Goal: Transaction & Acquisition: Purchase product/service

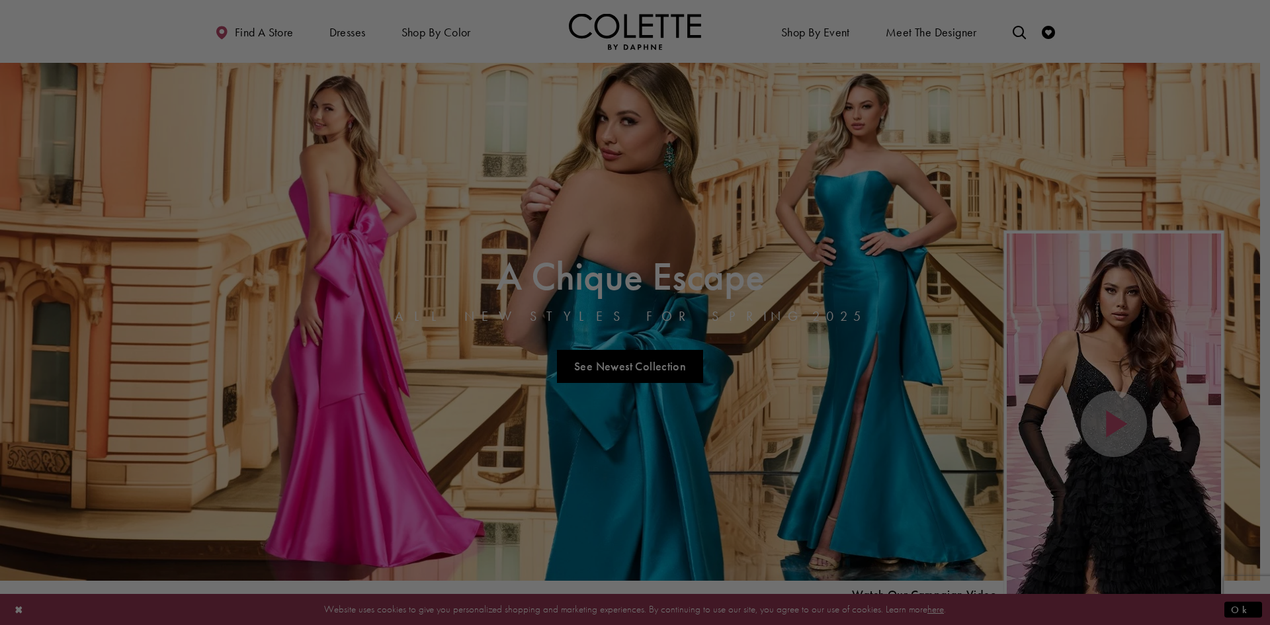
click at [798, 109] on div at bounding box center [641, 315] width 1283 height 631
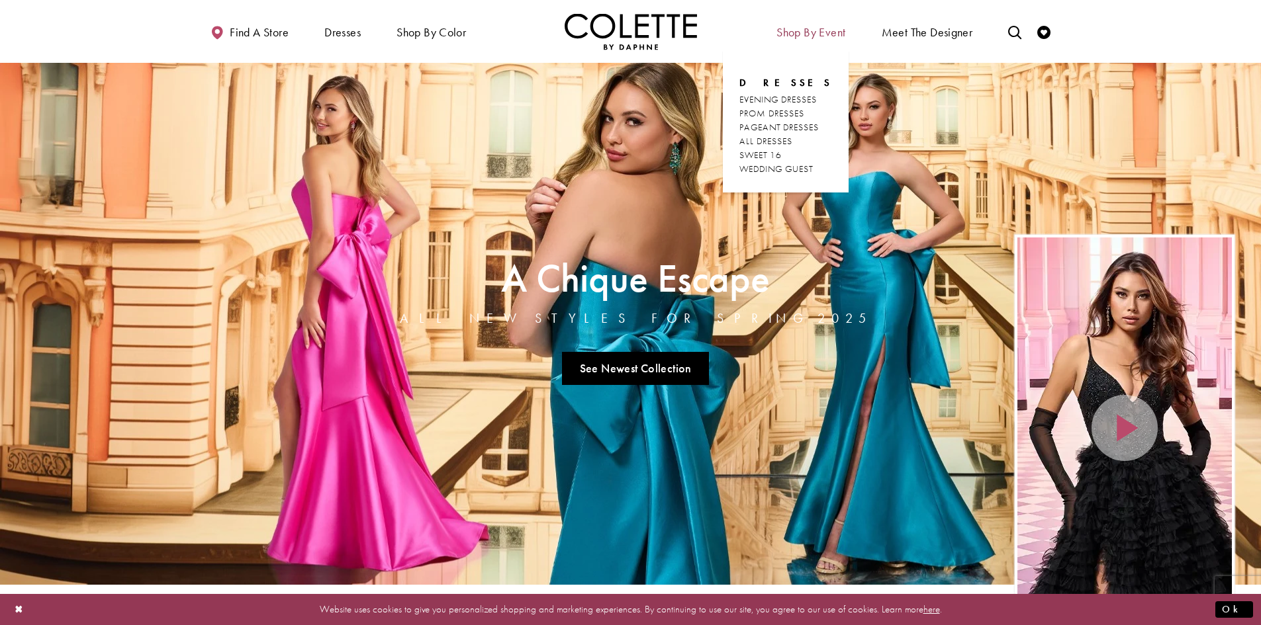
click at [821, 30] on span "Shop By Event" at bounding box center [810, 32] width 69 height 13
click at [799, 107] on span "PROM DRESSES" at bounding box center [771, 113] width 65 height 12
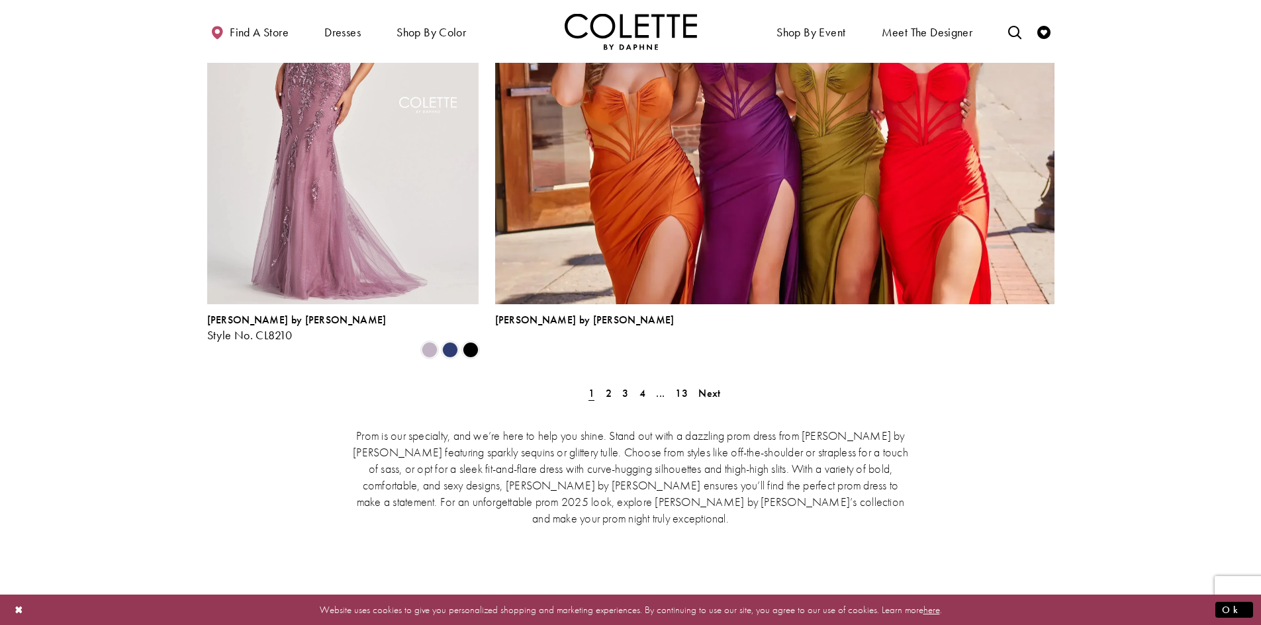
scroll to position [2977, 0]
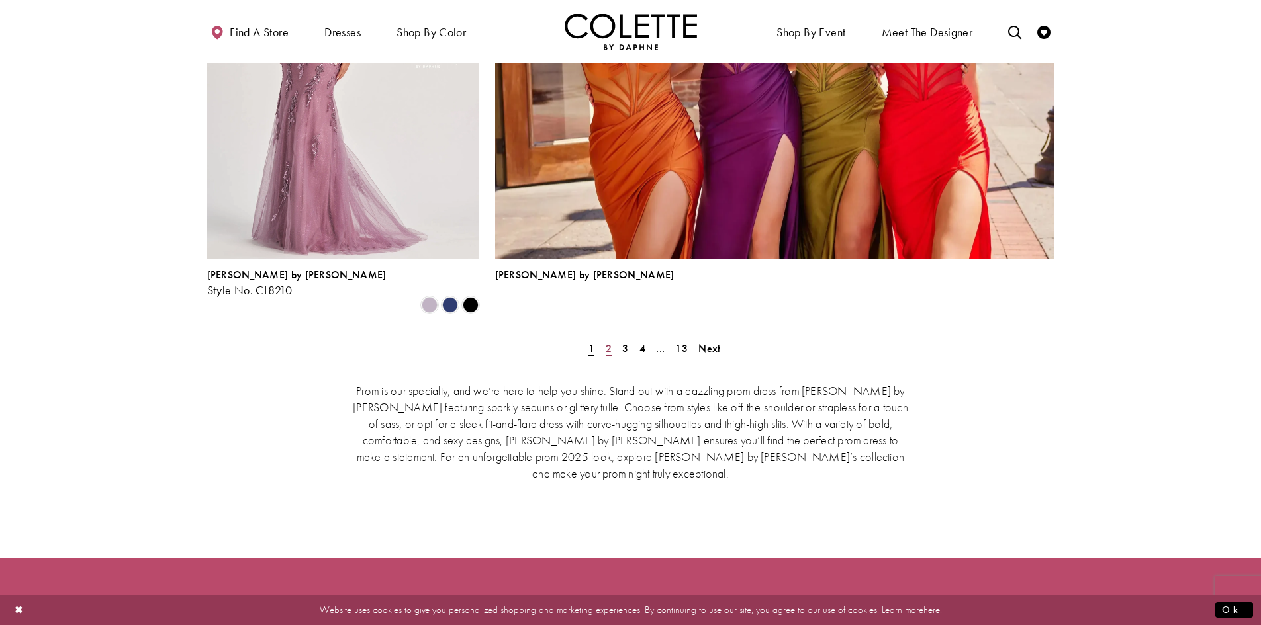
click at [607, 341] on span "2" at bounding box center [608, 348] width 6 height 14
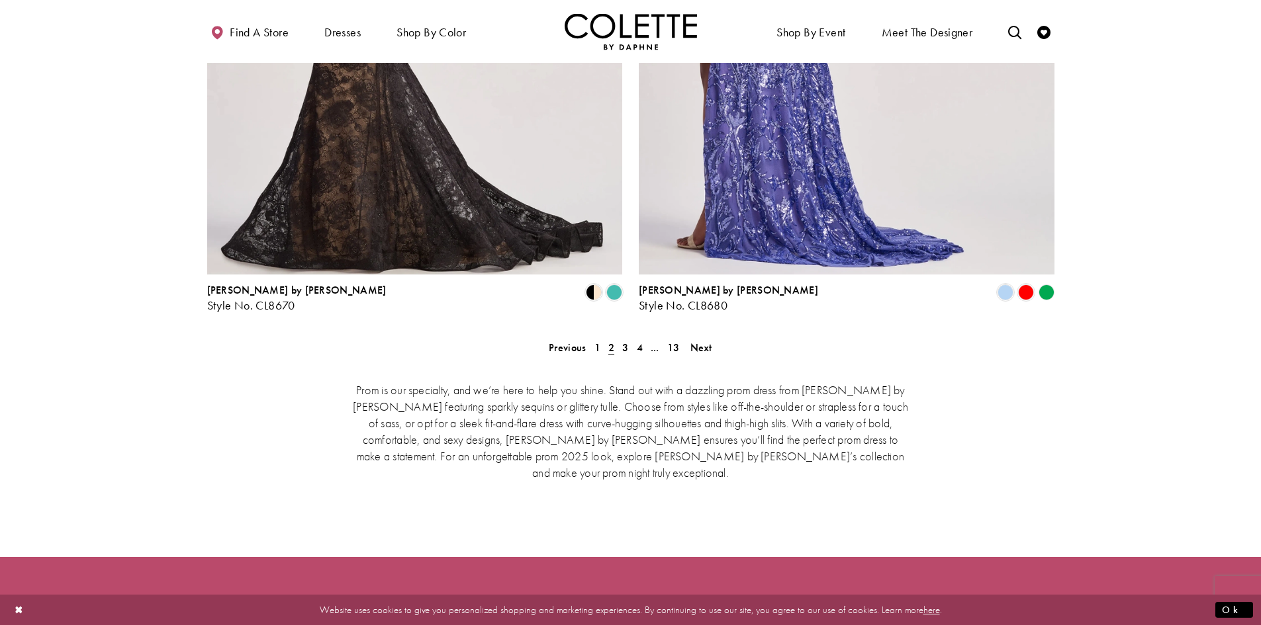
scroll to position [2810, 0]
